Goal: Task Accomplishment & Management: Use online tool/utility

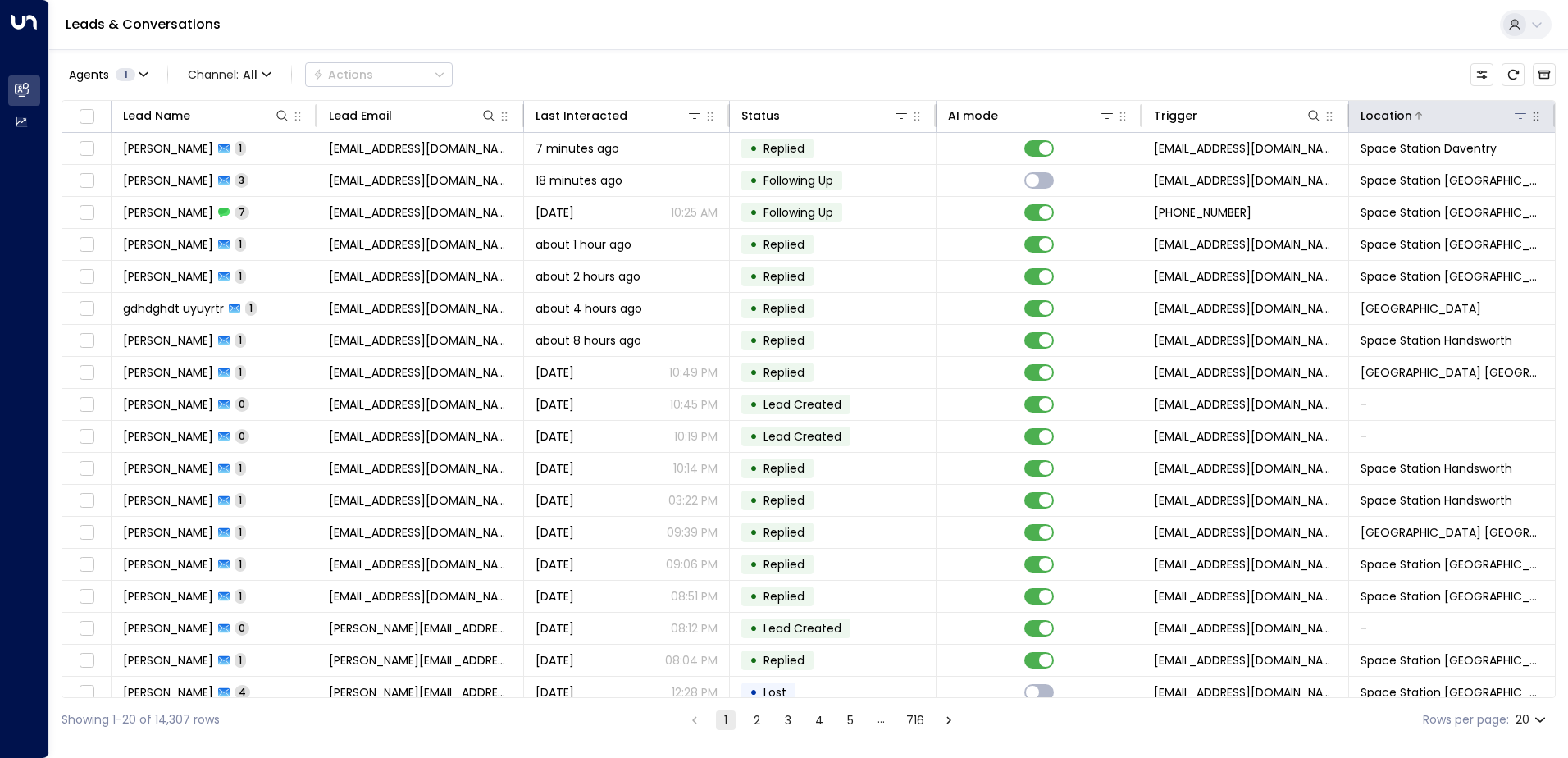
click at [1514, 124] on div "Location" at bounding box center [1445, 115] width 168 height 20
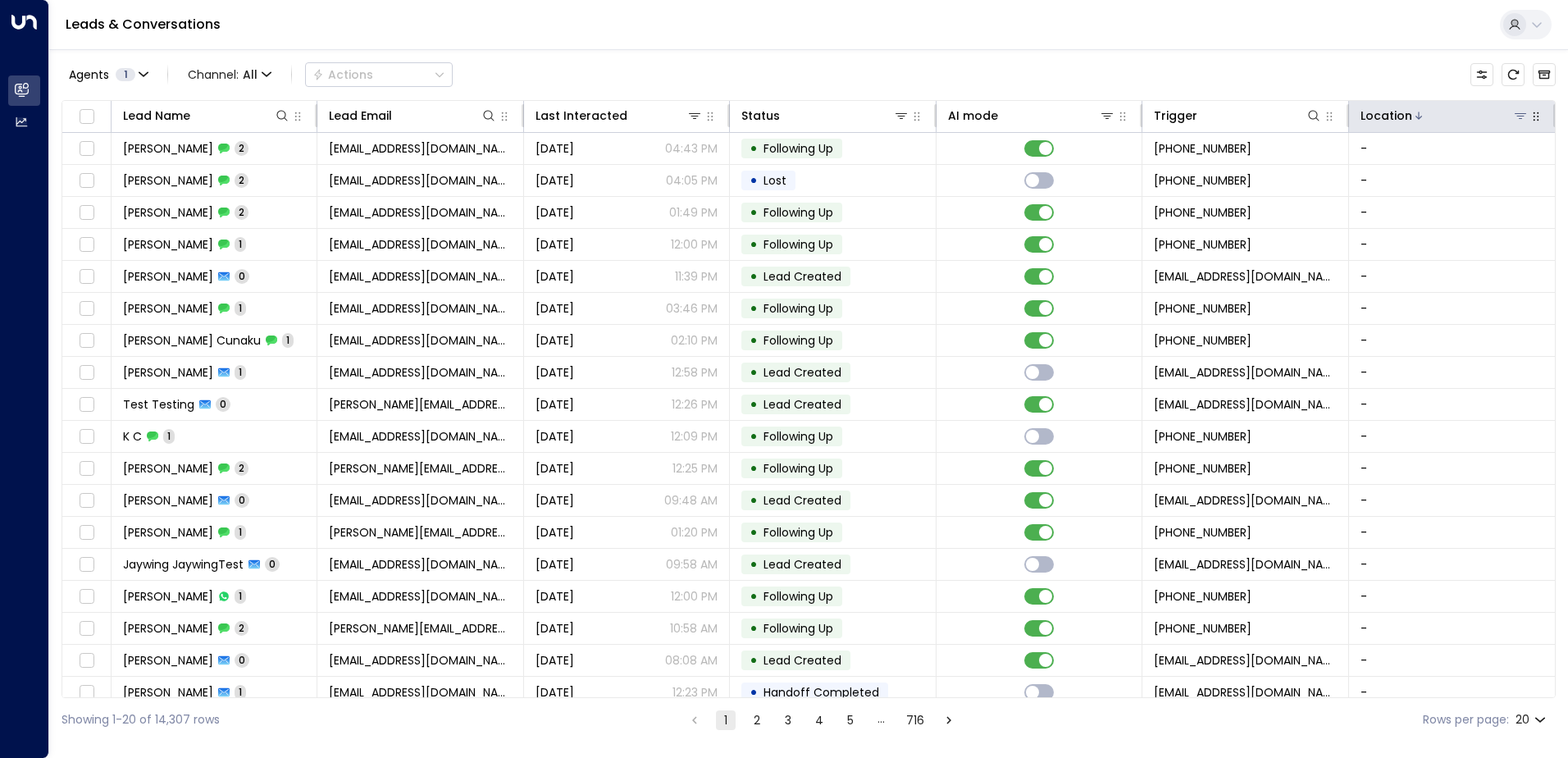
click at [1517, 115] on icon at bounding box center [1521, 116] width 11 height 6
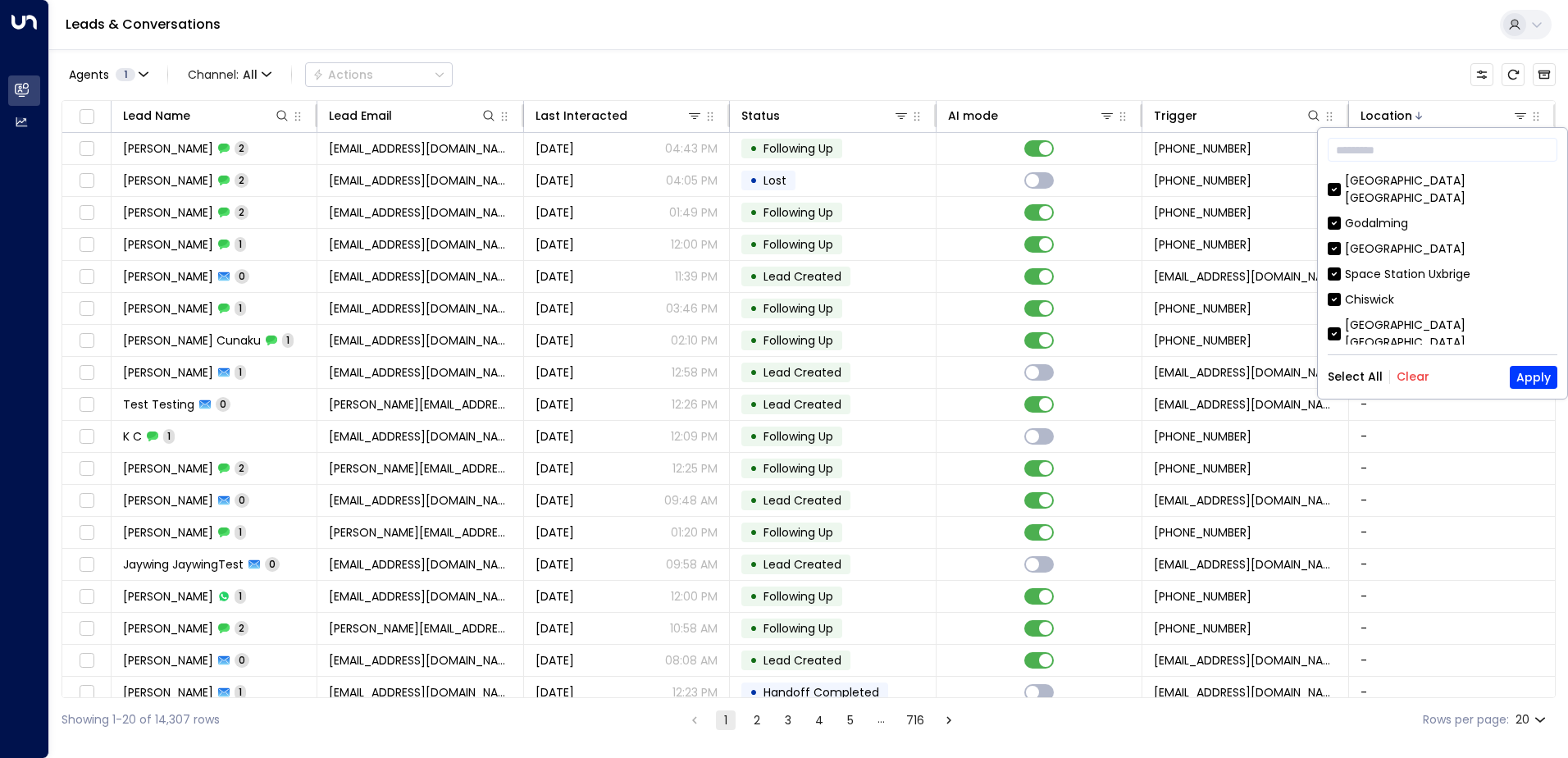
click at [1411, 371] on button "Clear" at bounding box center [1413, 376] width 33 height 13
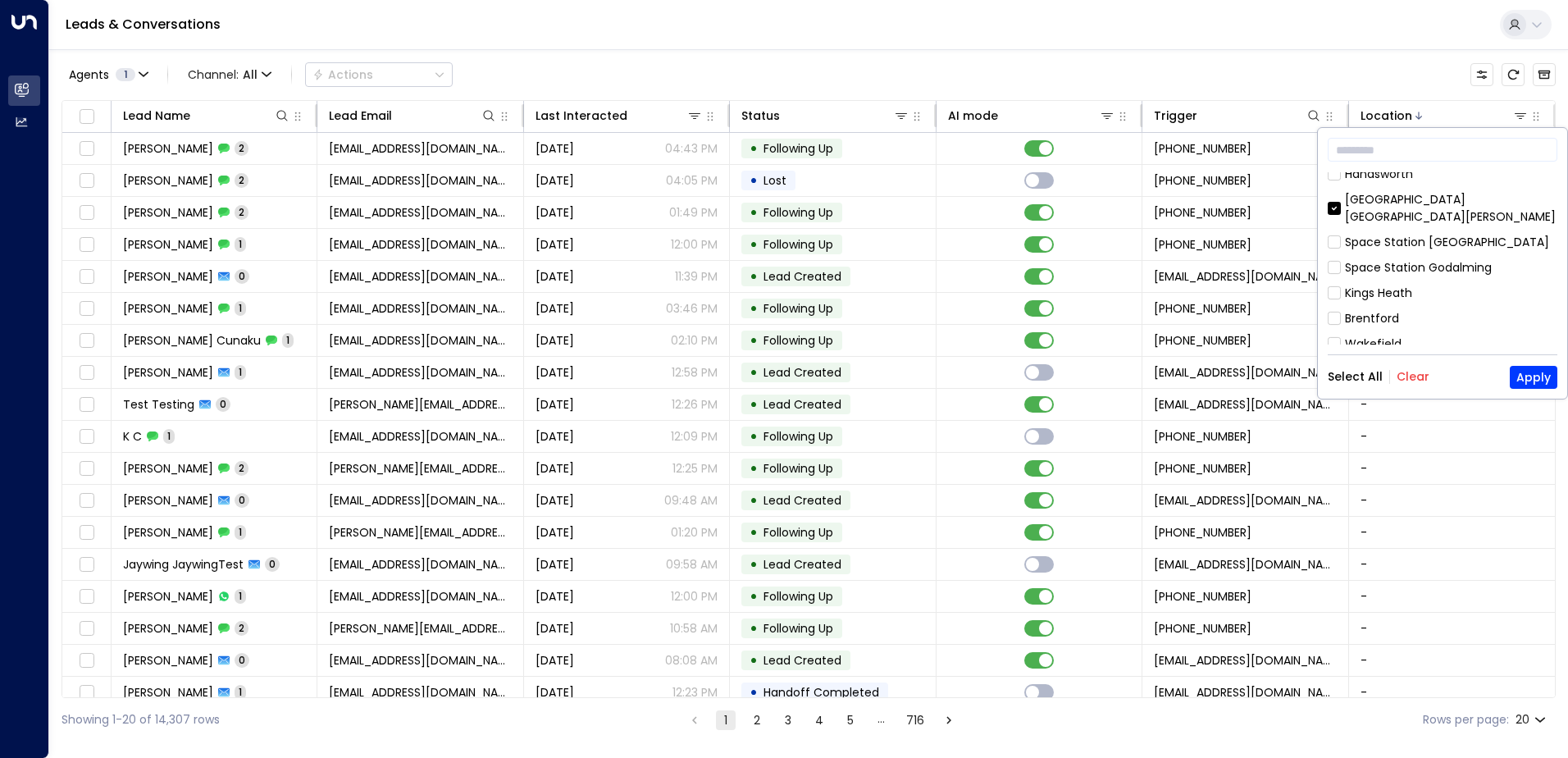
scroll to position [738, 0]
click at [1530, 376] on button "Apply" at bounding box center [1534, 377] width 47 height 23
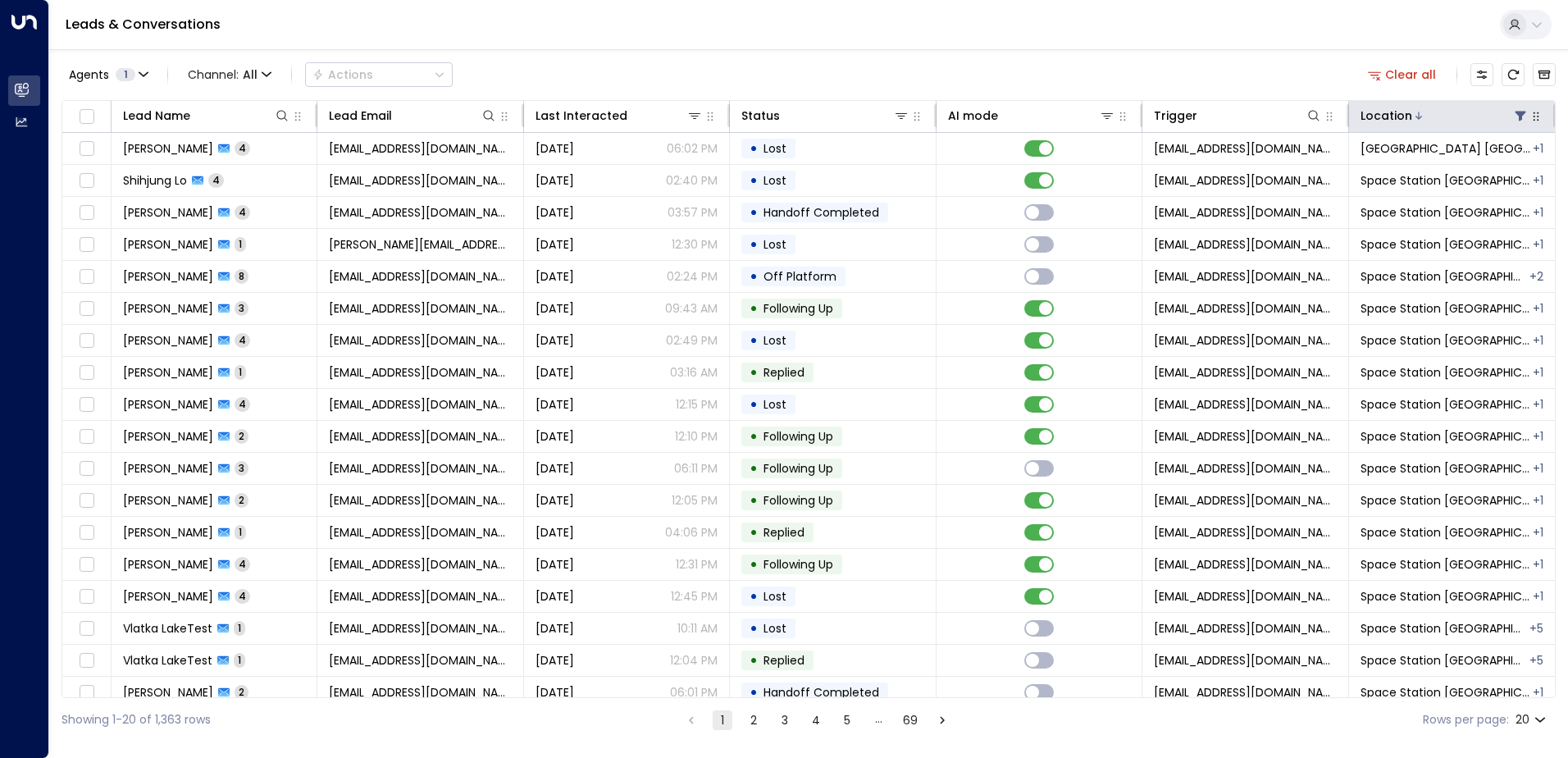
click at [1481, 116] on div at bounding box center [1470, 115] width 116 height 16
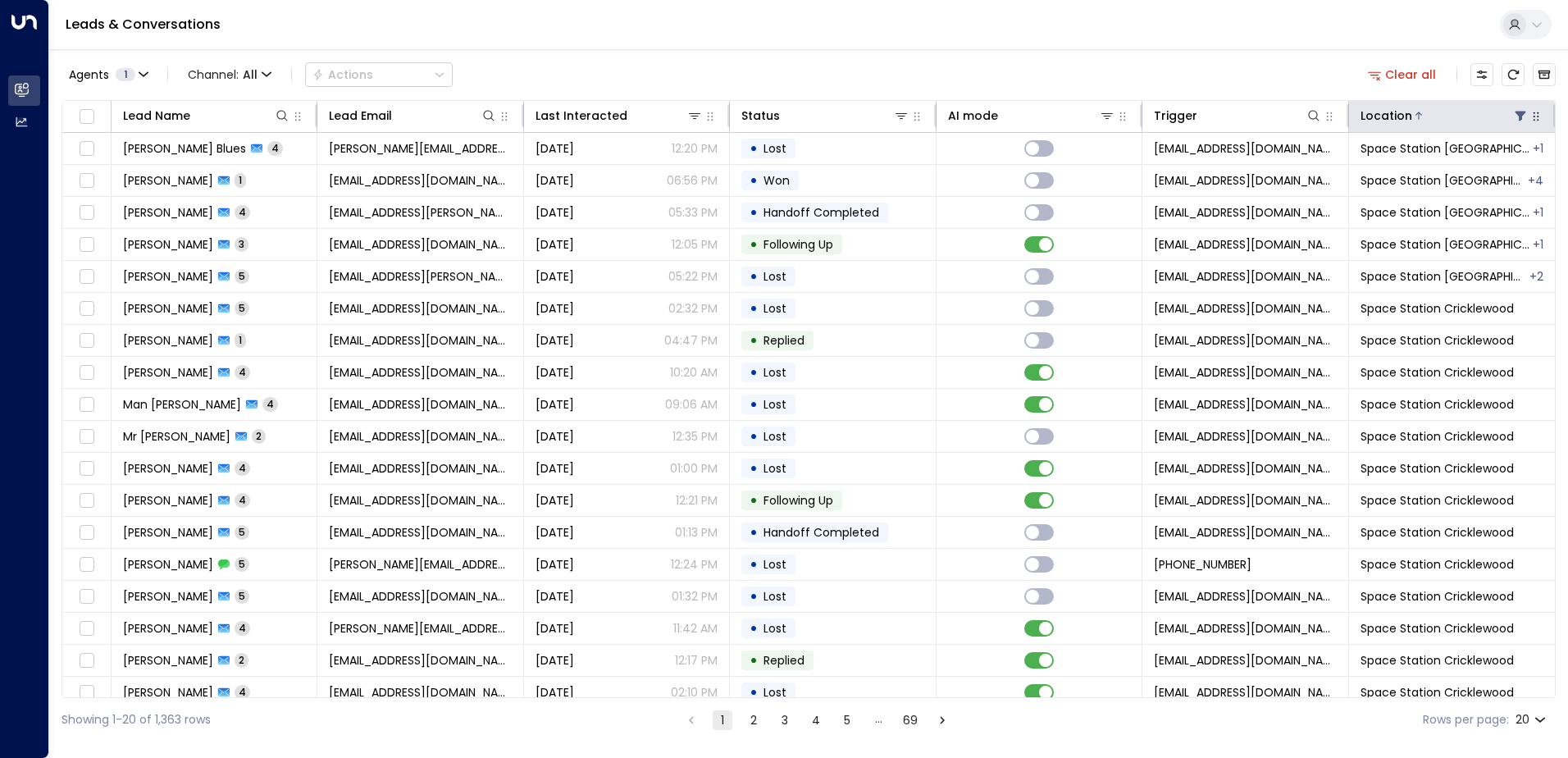
click at [1530, 117] on icon "button" at bounding box center [1537, 116] width 13 height 13
click at [1514, 115] on icon at bounding box center [1521, 115] width 13 height 13
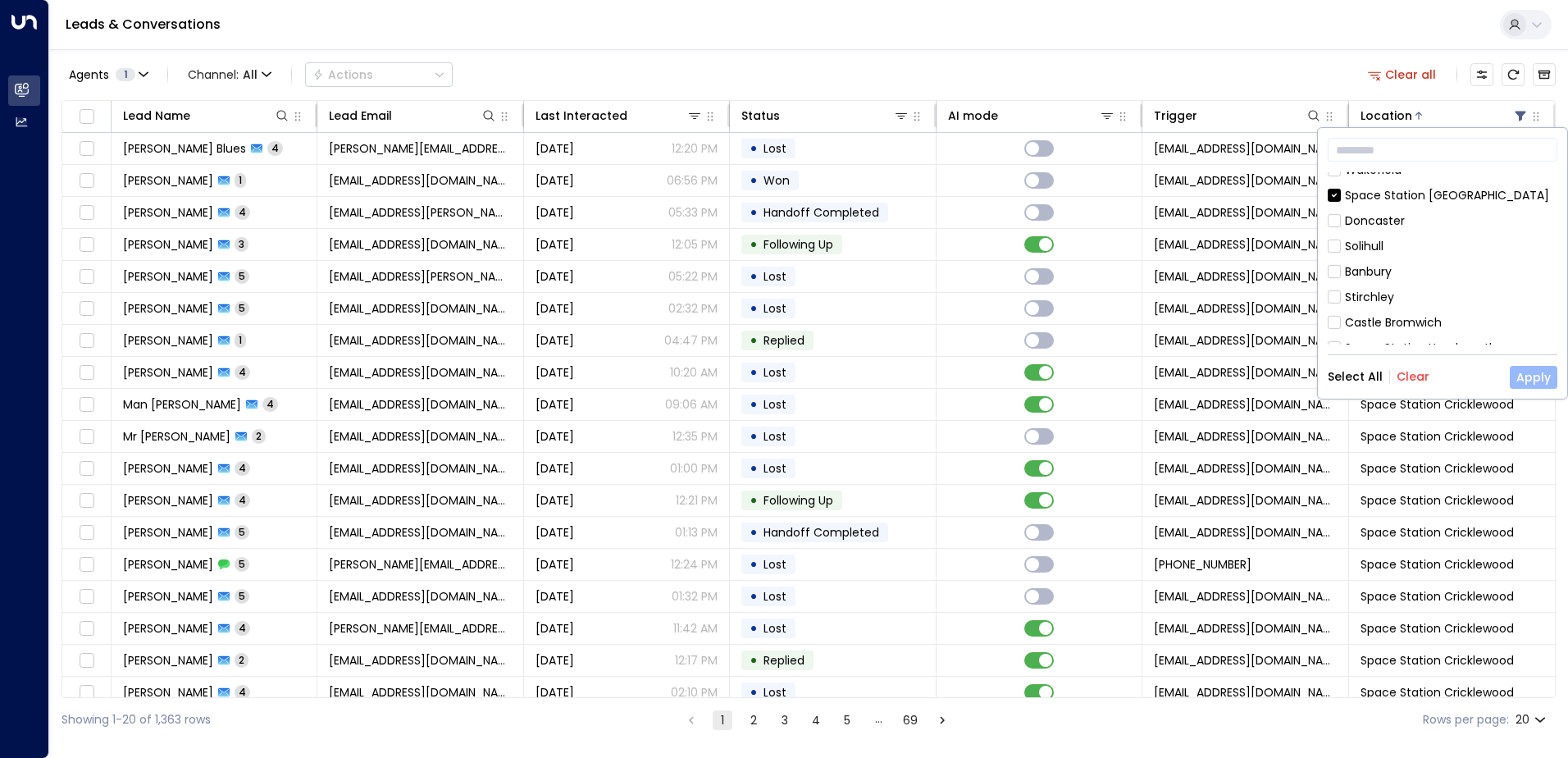
scroll to position [903, 0]
click at [1529, 379] on button "Apply" at bounding box center [1534, 377] width 47 height 23
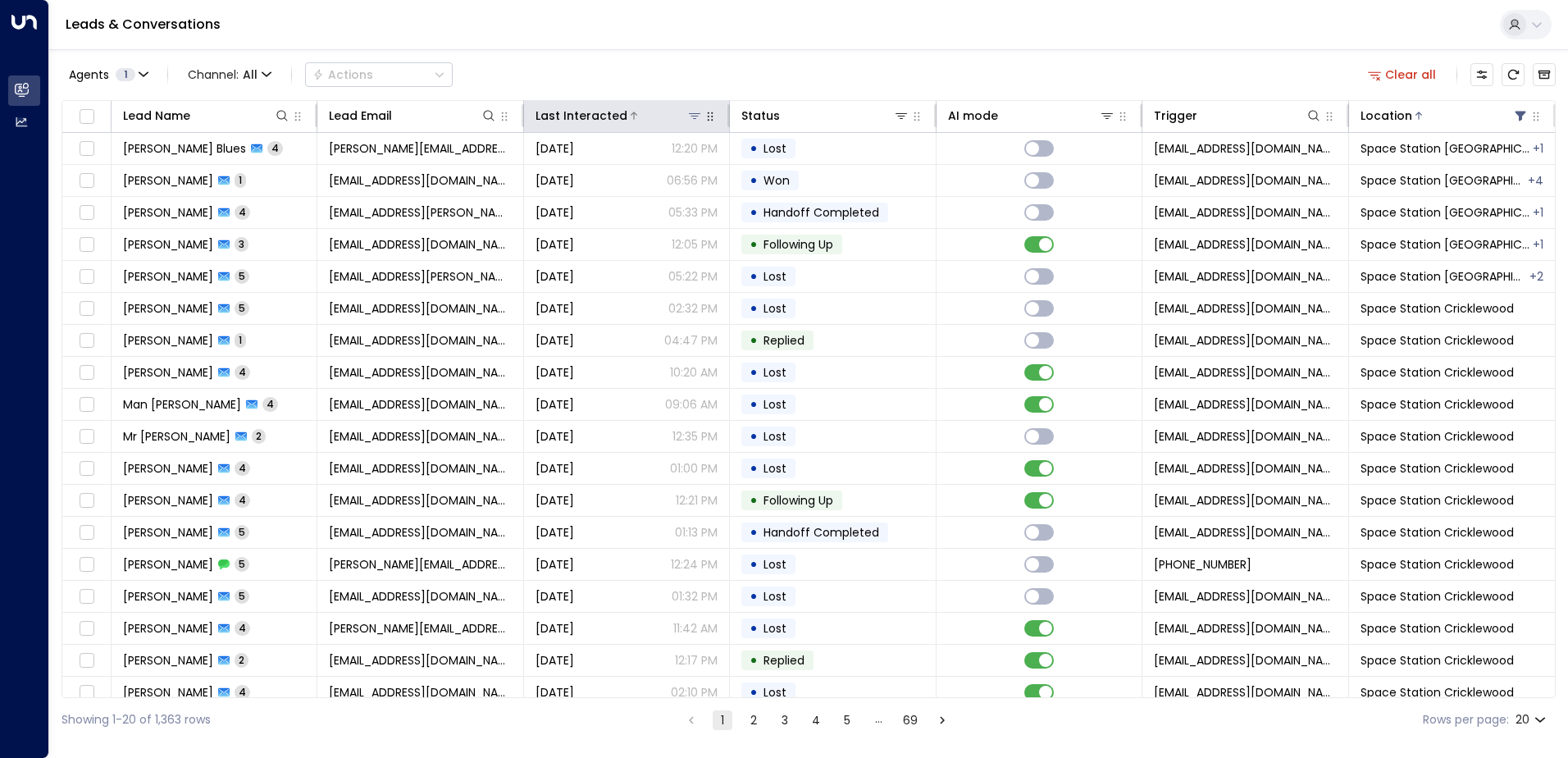
click at [605, 118] on div "Last Interacted" at bounding box center [581, 115] width 92 height 20
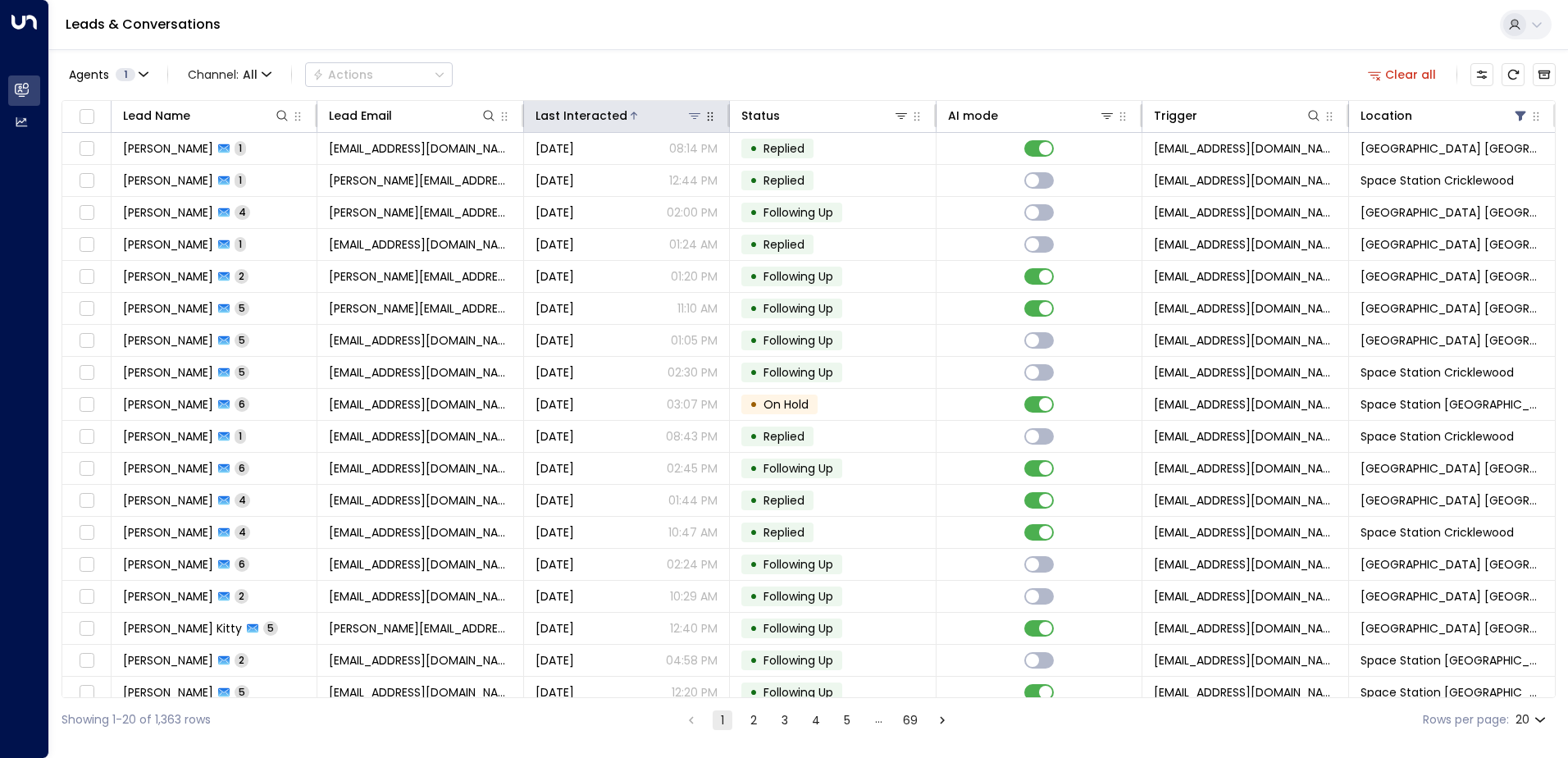
click at [577, 115] on div "Last Interacted" at bounding box center [581, 115] width 92 height 20
